Goal: Book appointment/travel/reservation

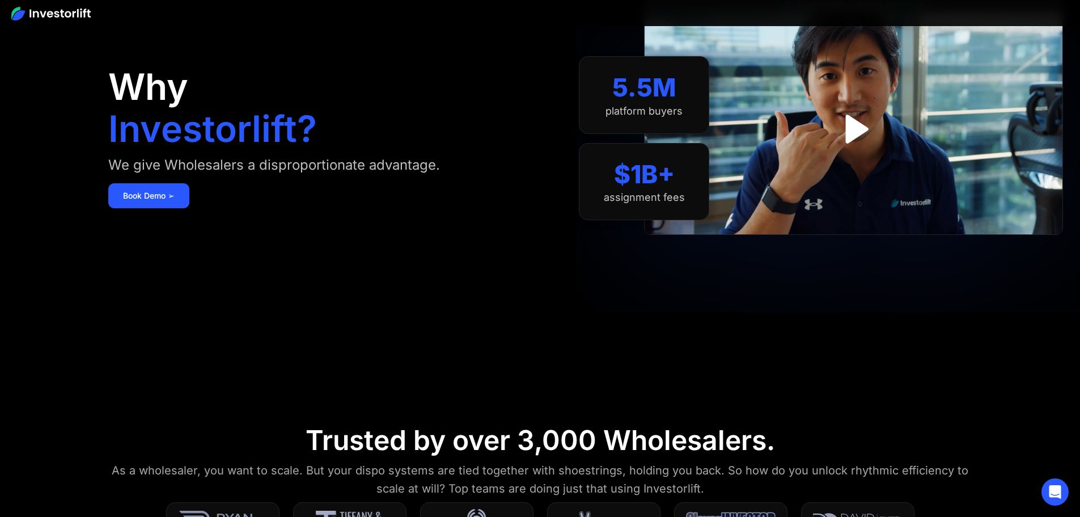
scroll to position [113, 0]
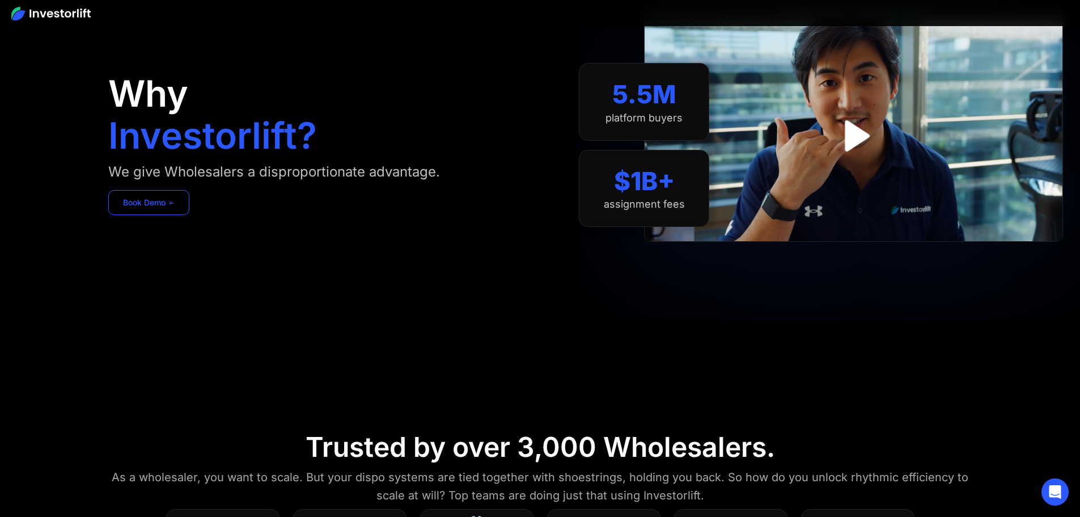
click at [189, 215] on link "Book Demo ➢" at bounding box center [148, 202] width 81 height 25
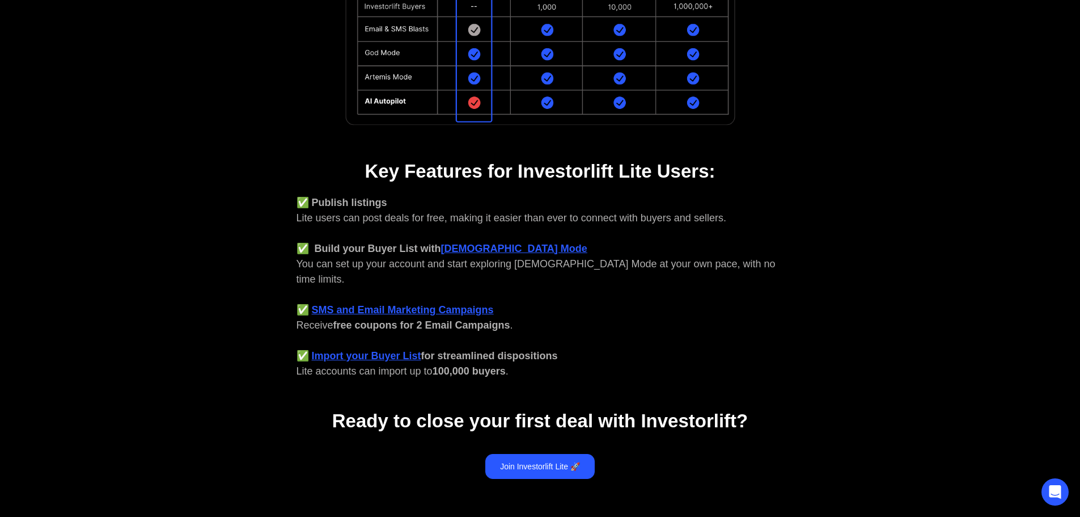
scroll to position [340, 0]
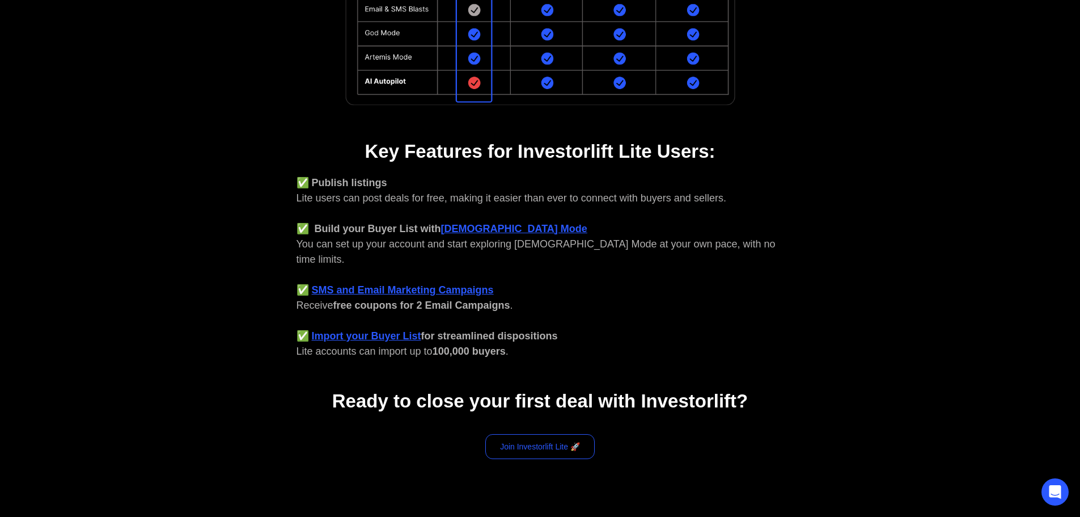
click at [550, 434] on link "Join Investorlift Lite 🚀" at bounding box center [539, 446] width 109 height 25
